Goal: Check status

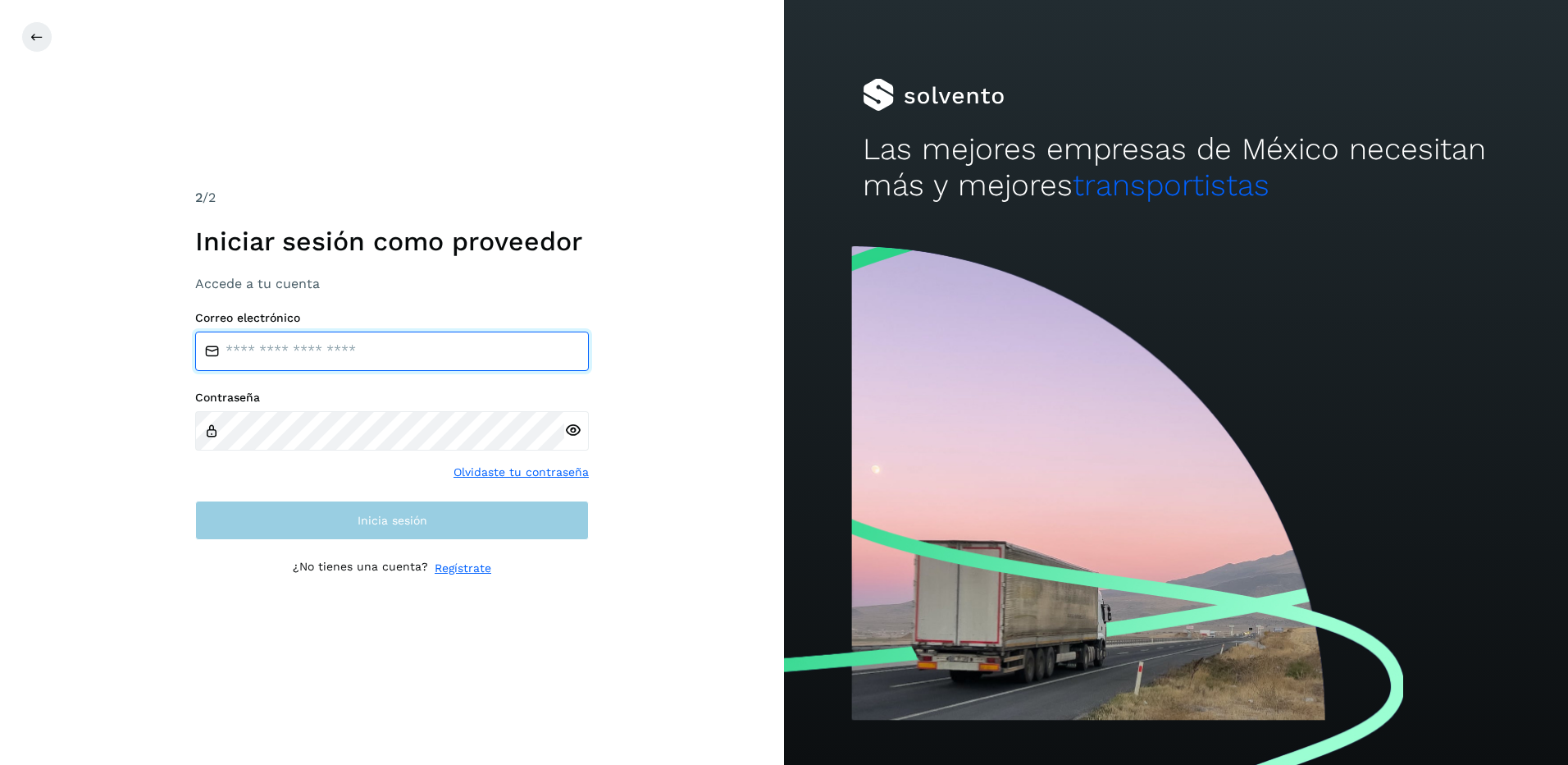
type input "**********"
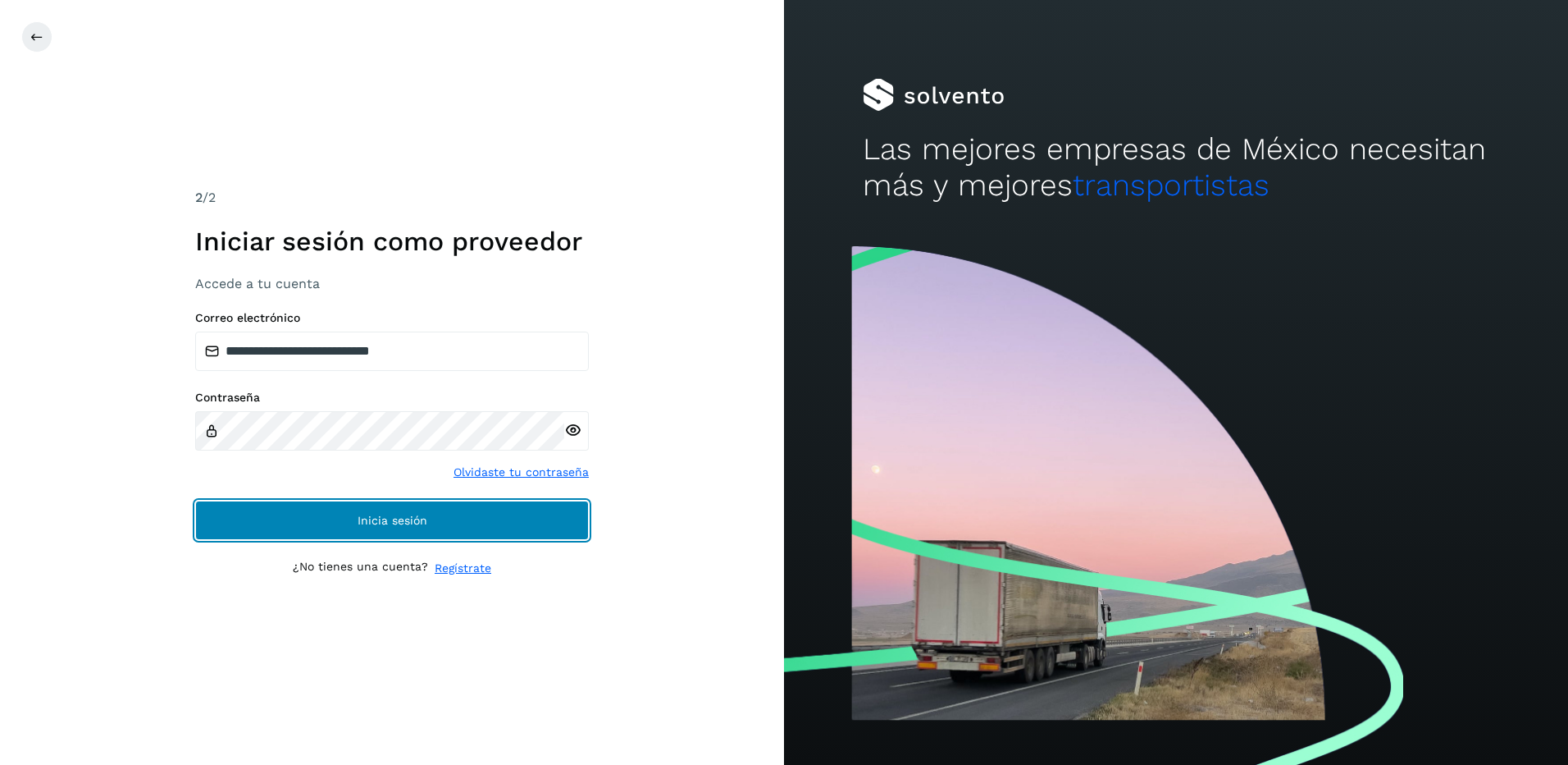
click at [482, 526] on button "Inicia sesión" at bounding box center [392, 520] width 393 height 39
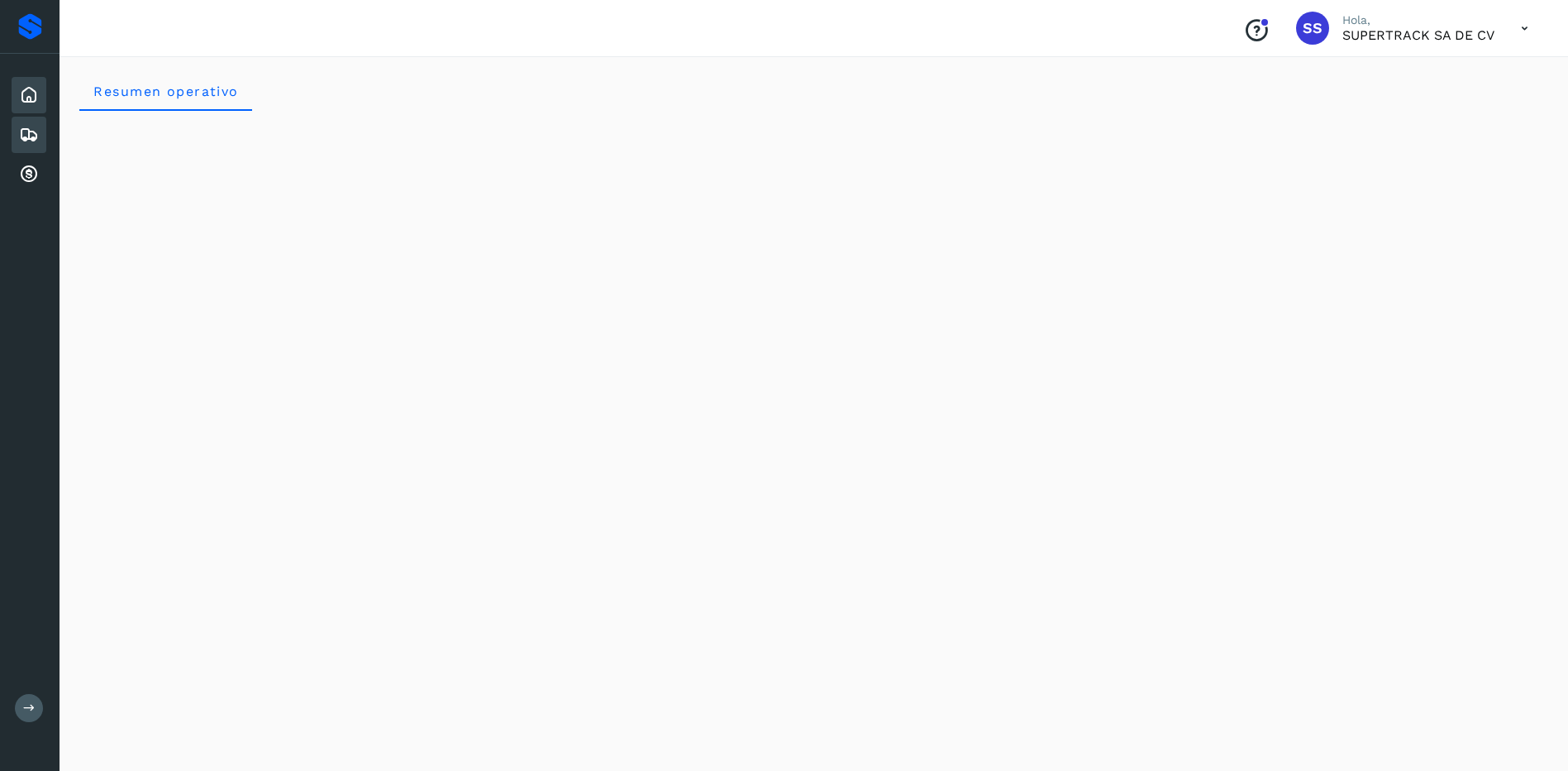
click at [44, 132] on div "Embarques" at bounding box center [29, 135] width 35 height 37
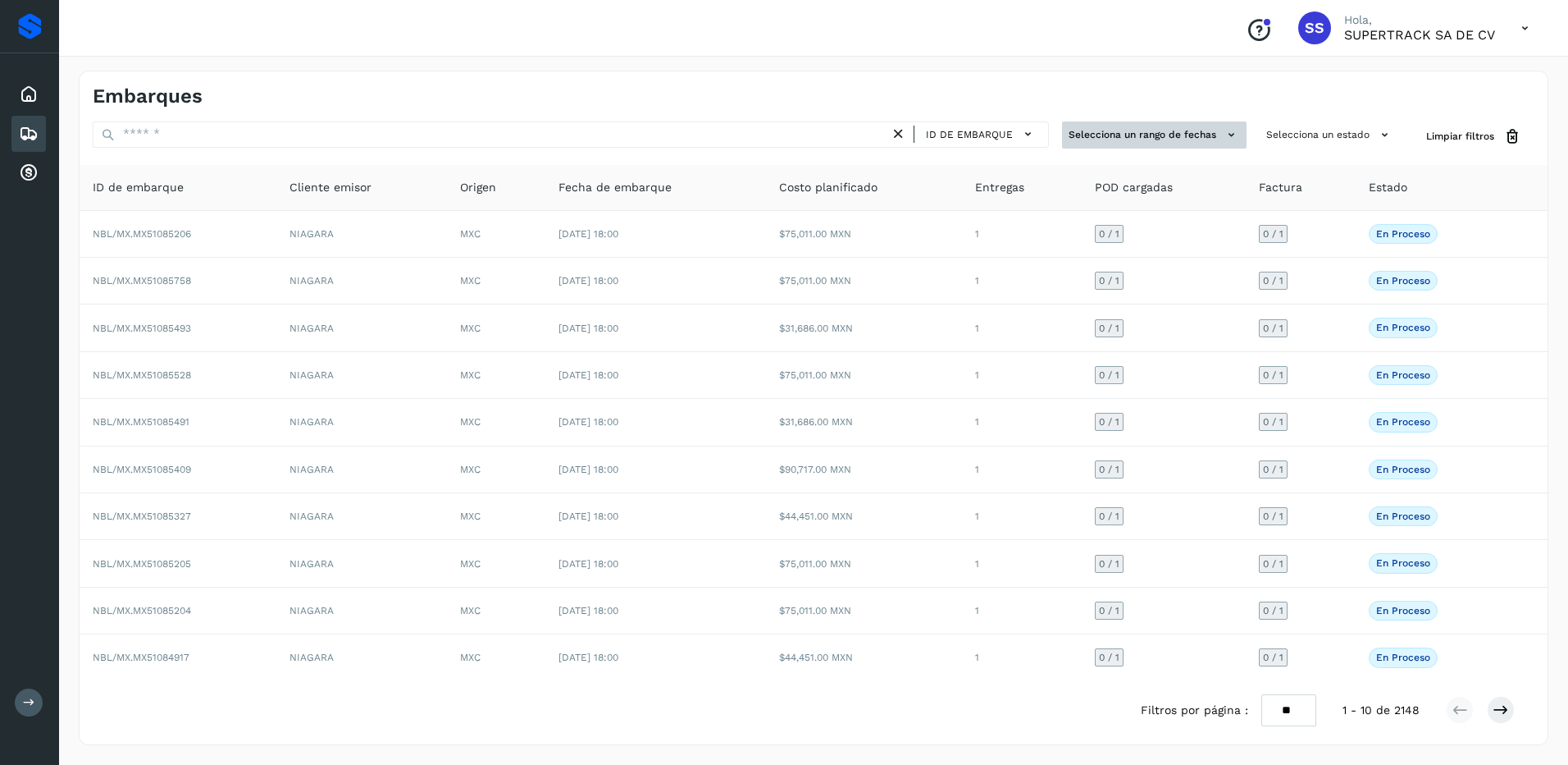
click at [1158, 125] on button "Selecciona un rango de fechas" at bounding box center [1154, 135] width 184 height 27
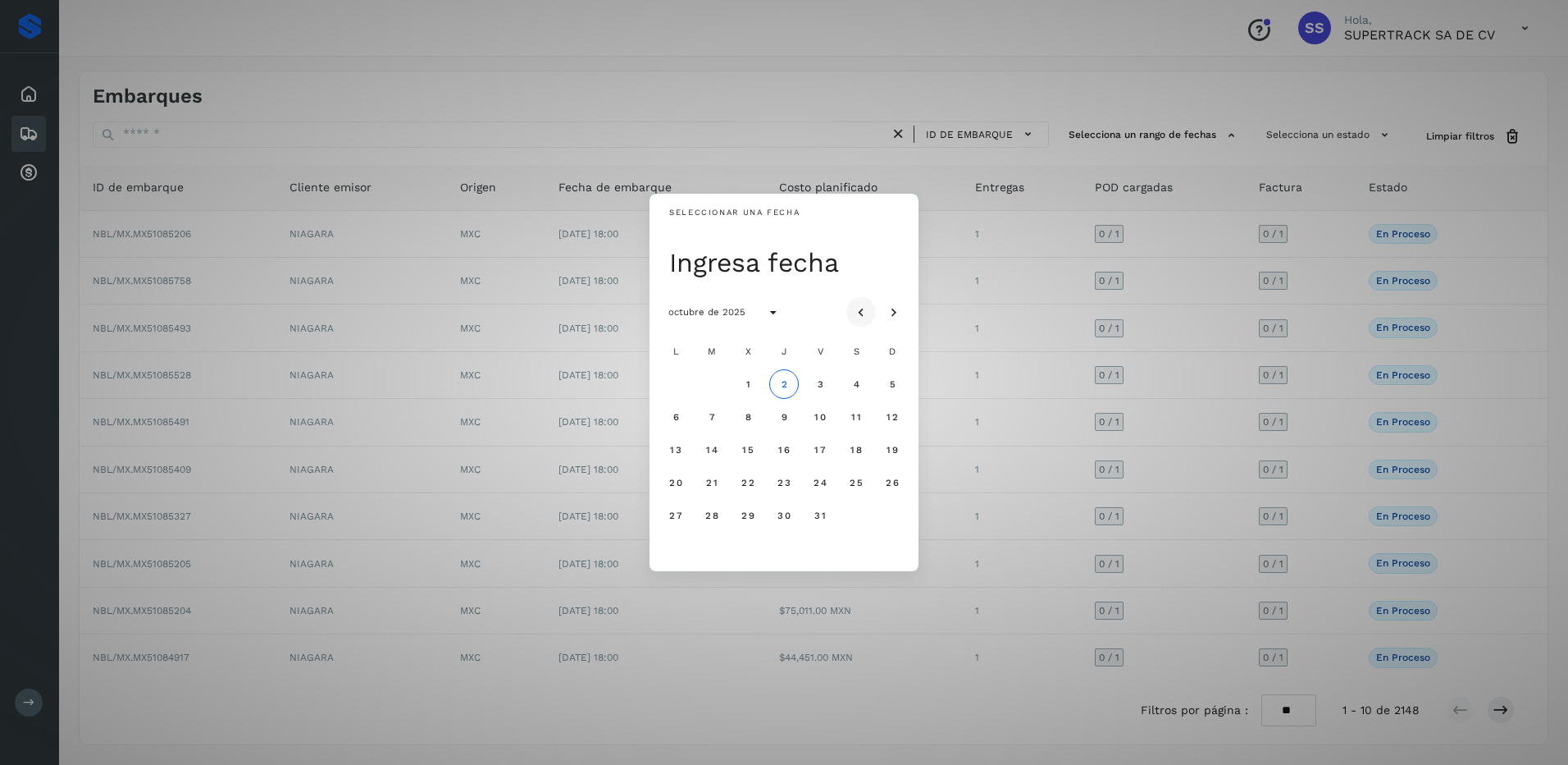
click at [852, 308] on button "Mes anterior" at bounding box center [860, 311] width 30 height 30
click at [853, 309] on icon "Mes anterior" at bounding box center [860, 312] width 16 height 16
click at [824, 389] on button "1" at bounding box center [819, 384] width 30 height 30
click at [903, 523] on button "31" at bounding box center [892, 515] width 30 height 30
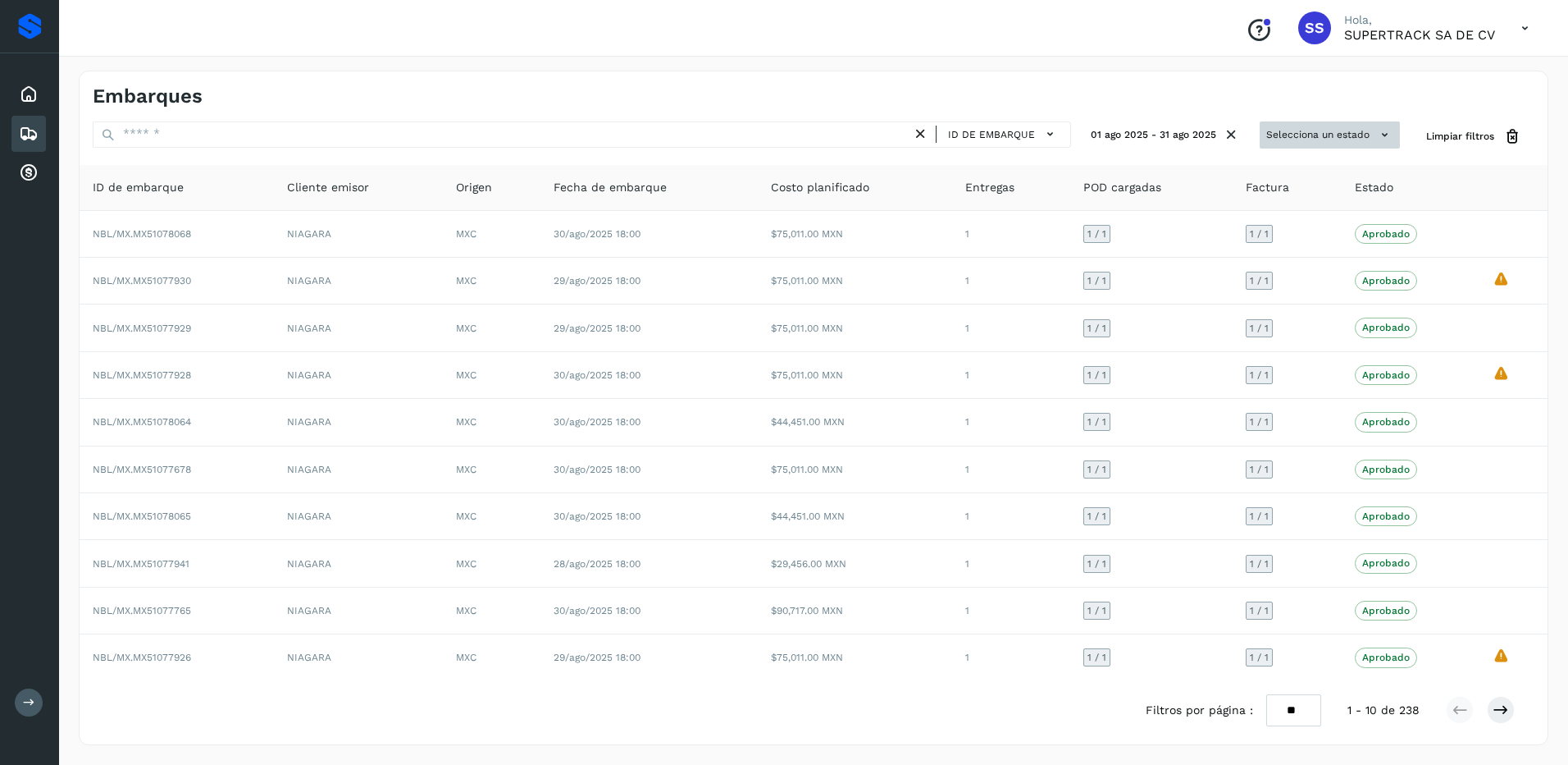
click at [1358, 137] on button "Selecciona un estado" at bounding box center [1329, 135] width 140 height 27
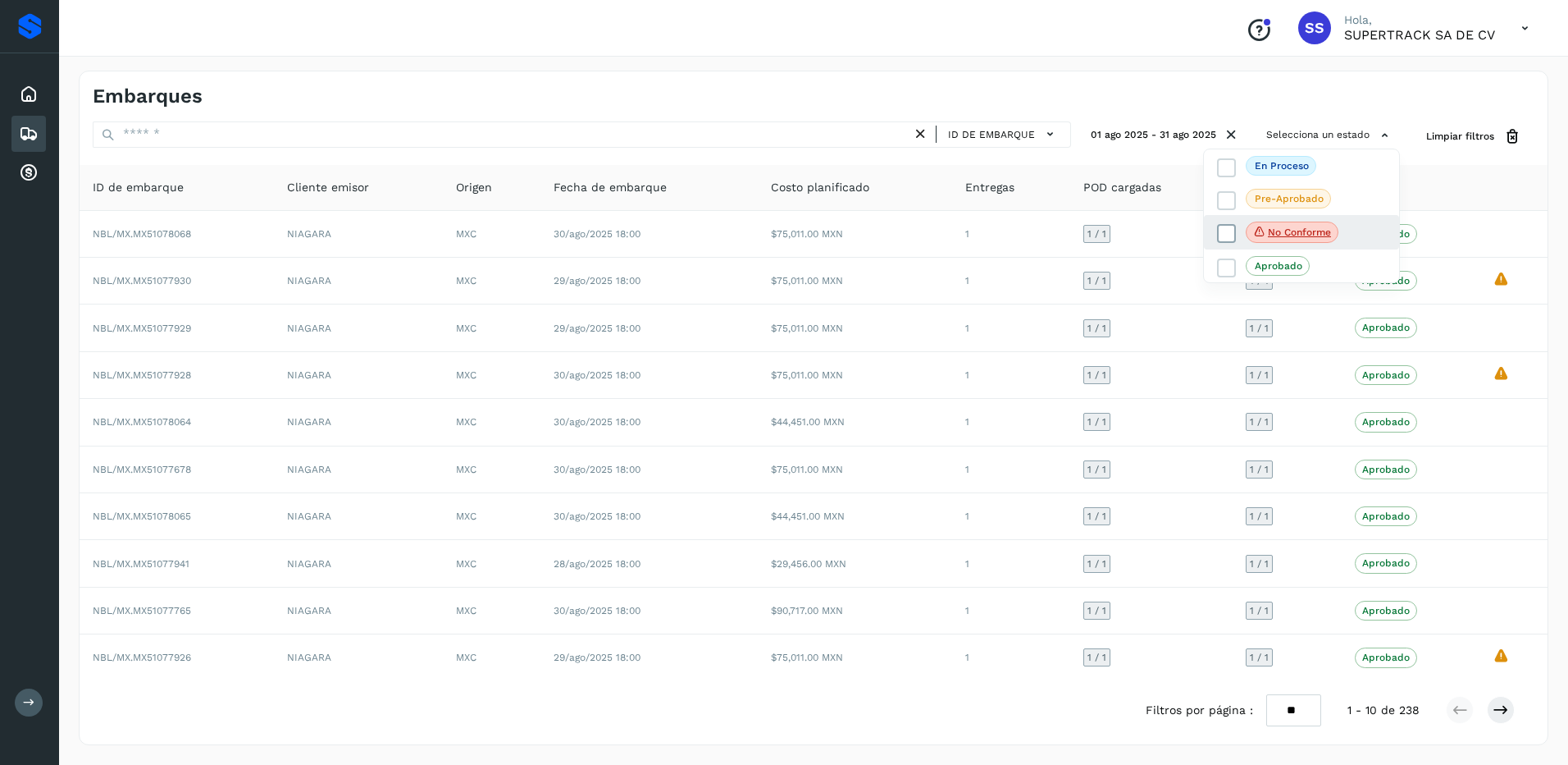
click at [1293, 225] on span "No conforme" at bounding box center [1292, 232] width 93 height 21
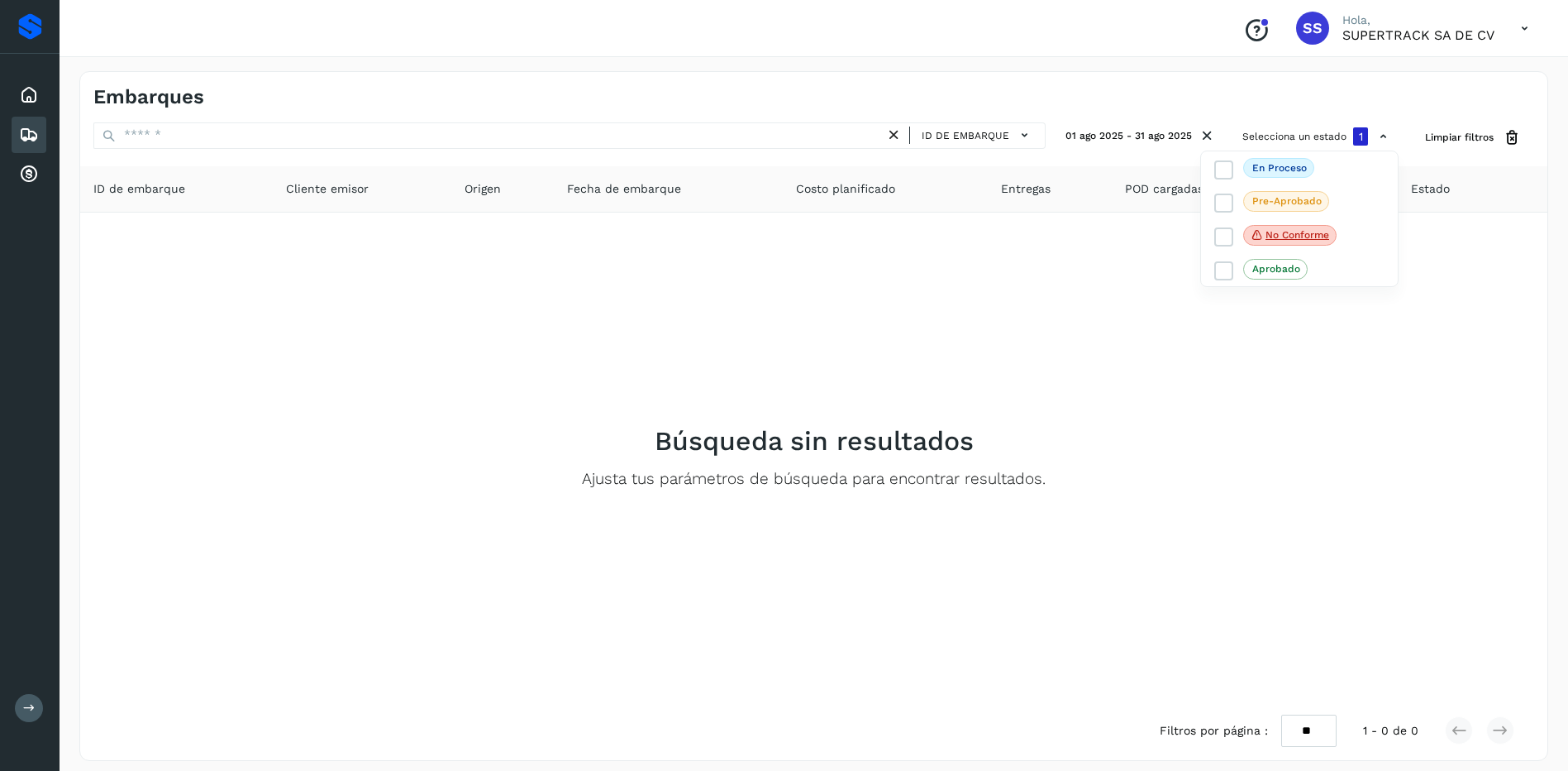
click at [1433, 465] on div at bounding box center [784, 385] width 1568 height 771
